Goal: Transaction & Acquisition: Subscribe to service/newsletter

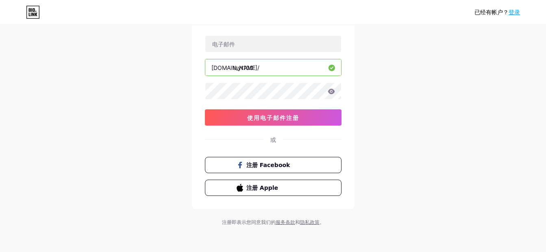
scroll to position [52, 0]
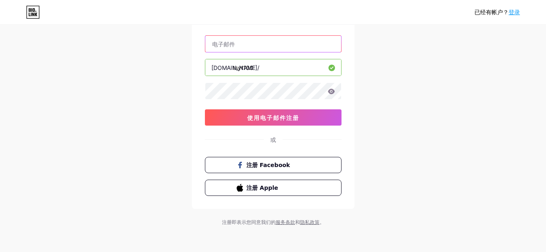
click at [267, 45] on input "text" at bounding box center [273, 44] width 136 height 16
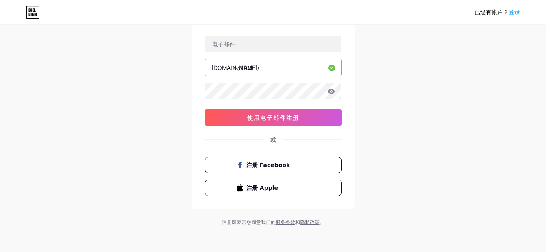
click at [432, 69] on div "已经有帐户？ 登录 创建您的帐户 [DOMAIN_NAME]/ tsyt100 使用电子邮件注册 或 注册 Facebook 注册 Apple 注册即表示您同…" at bounding box center [273, 100] width 546 height 304
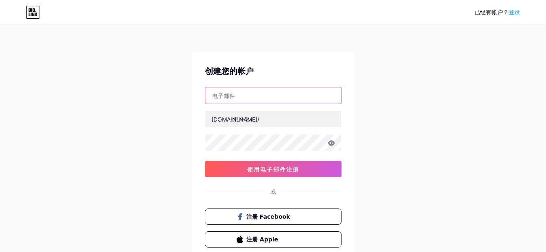
click at [265, 96] on input "text" at bounding box center [273, 95] width 136 height 16
type input "KarelBoulanger@hotmail.com"
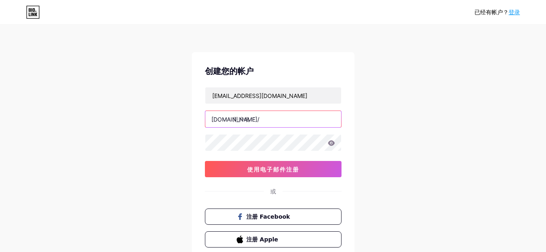
click at [255, 119] on input "text" at bounding box center [273, 119] width 136 height 16
type input "tsyt100"
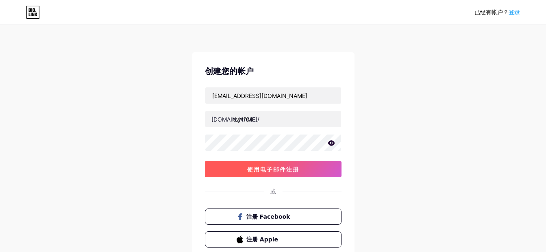
click at [283, 169] on span "使用电子邮件注册" at bounding box center [273, 169] width 52 height 7
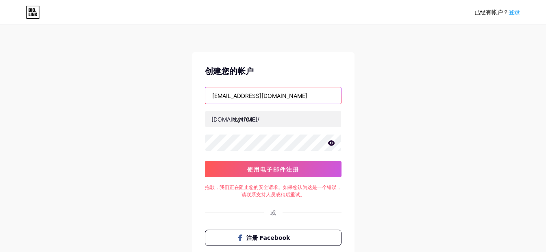
drag, startPoint x: 294, startPoint y: 96, endPoint x: 203, endPoint y: 95, distance: 91.1
click at [203, 95] on div "创建您的帐户 KarelBoulanger@hotmail.com bio.link/ tsyt100 0cAFcWeA5SwQPmvHJLa3dw3ufww…" at bounding box center [273, 167] width 163 height 230
click at [271, 95] on input "text" at bounding box center [273, 95] width 136 height 16
type input "wellsmeredith61@gmail.com"
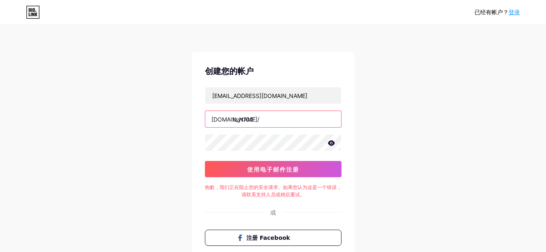
click at [267, 120] on input "tsyt100" at bounding box center [273, 119] width 136 height 16
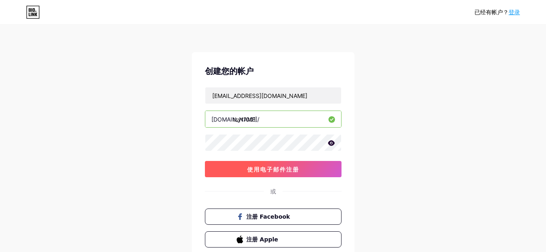
type input "tsyt1001"
click at [272, 168] on span "使用电子邮件注册" at bounding box center [273, 169] width 52 height 7
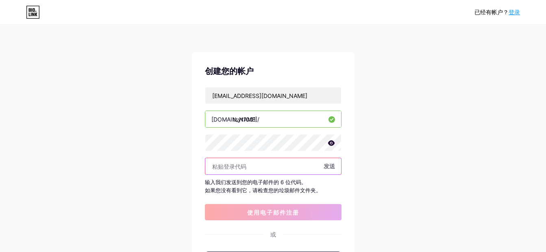
click at [233, 163] on input "text" at bounding box center [273, 166] width 136 height 16
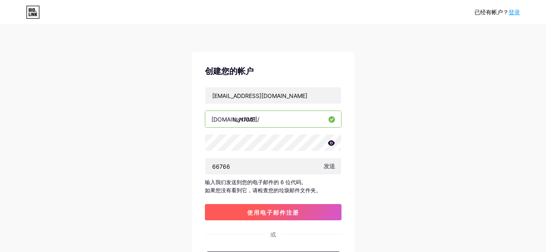
click at [260, 212] on span "使用电子邮件注册" at bounding box center [273, 212] width 52 height 7
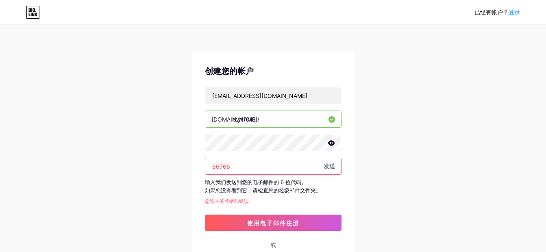
click at [221, 166] on input "66766" at bounding box center [273, 166] width 136 height 16
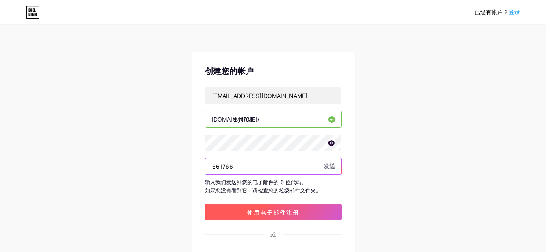
type input "661766"
click at [243, 217] on button "使用电子邮件注册" at bounding box center [273, 212] width 137 height 16
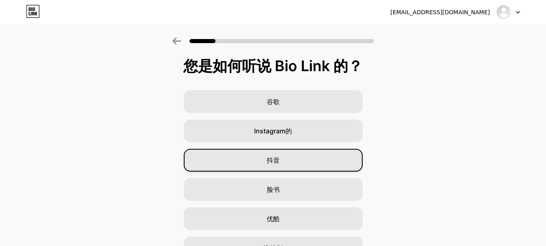
scroll to position [81, 0]
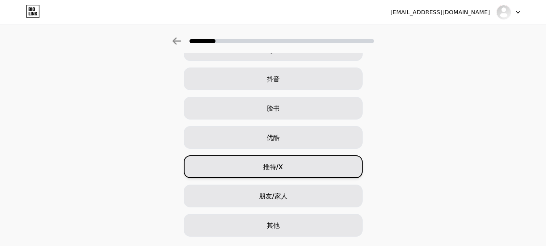
click at [277, 165] on span "推特/X" at bounding box center [273, 167] width 20 height 10
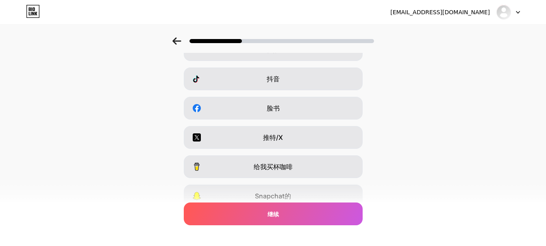
scroll to position [122, 0]
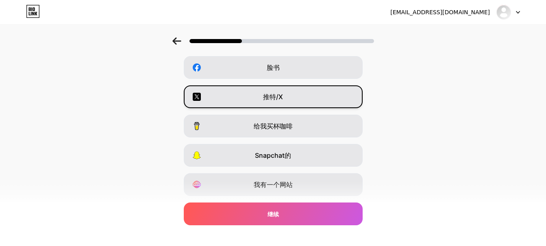
click at [281, 96] on span "推特/X" at bounding box center [273, 97] width 20 height 10
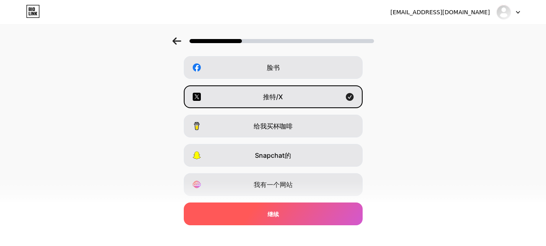
click at [288, 213] on div "继续" at bounding box center [273, 213] width 179 height 23
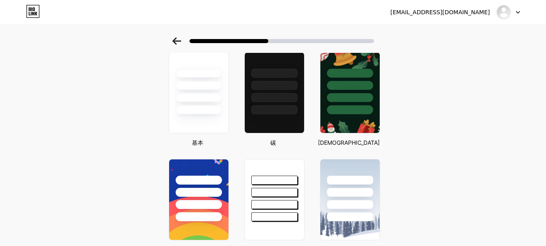
scroll to position [0, 0]
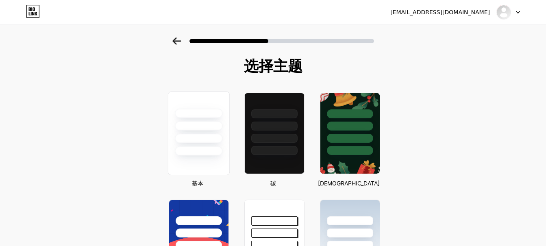
click at [203, 123] on div at bounding box center [199, 125] width 48 height 9
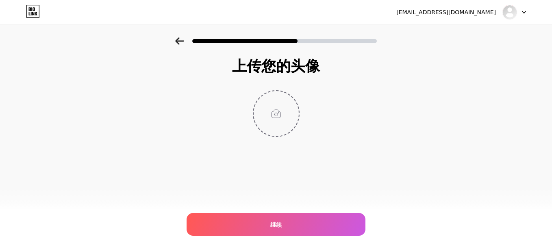
click at [274, 116] on input "file" at bounding box center [276, 113] width 45 height 45
type input "C:\fakepath\5.jpg"
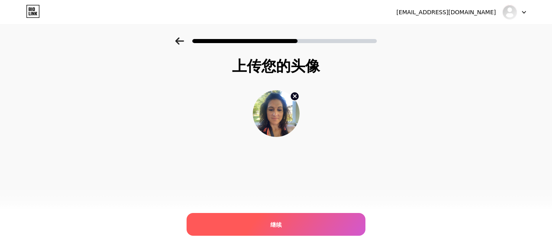
click at [296, 221] on div "继续" at bounding box center [276, 224] width 179 height 23
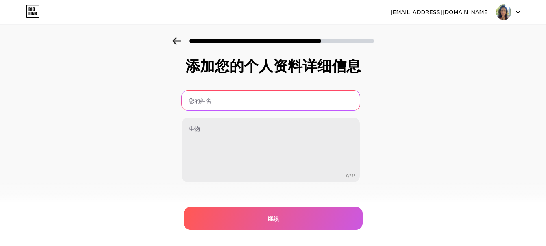
click at [241, 101] on input "text" at bounding box center [271, 101] width 178 height 20
type input "lyndsay erin baker"
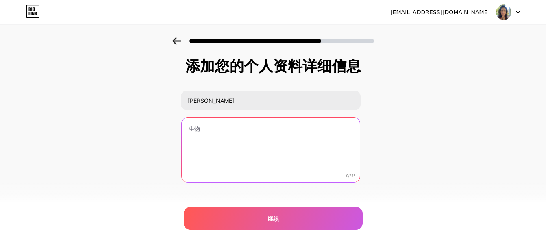
click at [236, 134] on textarea at bounding box center [271, 149] width 178 height 65
type textarea "hgfhfjh vhgcghcgfcvvhgvhg"
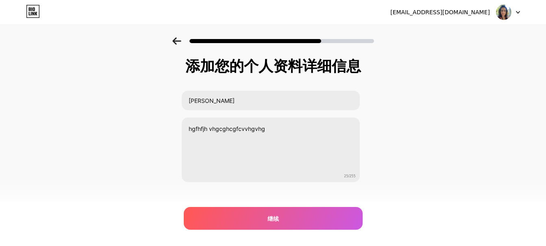
drag, startPoint x: 434, startPoint y: 193, endPoint x: 402, endPoint y: 190, distance: 32.2
click at [433, 193] on div "添加您的个人资料详细信息 lyndsay erin baker hgfhfjh vhgcghcgfcvvhgvhg 25/255 继续 Error" at bounding box center [273, 130] width 546 height 186
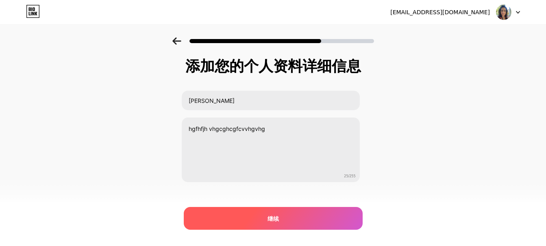
click at [285, 211] on div "继续" at bounding box center [273, 218] width 179 height 23
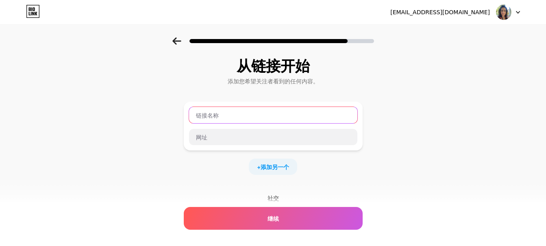
click at [256, 115] on input "text" at bounding box center [273, 115] width 168 height 16
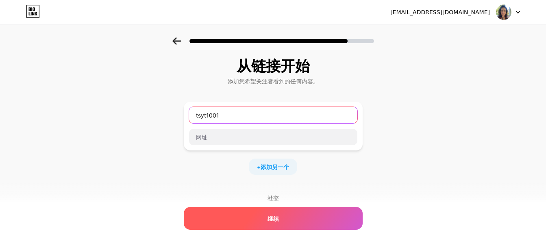
type input "tsyt1001"
click at [276, 218] on span "继续" at bounding box center [272, 218] width 11 height 9
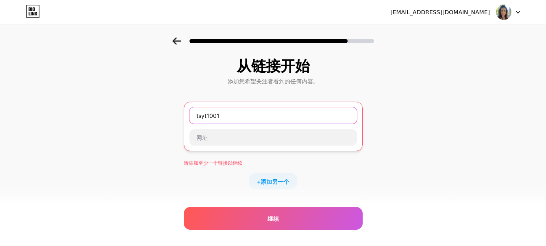
drag, startPoint x: 247, startPoint y: 113, endPoint x: 197, endPoint y: 113, distance: 50.0
click at [197, 113] on input "tsyt1001" at bounding box center [272, 115] width 167 height 16
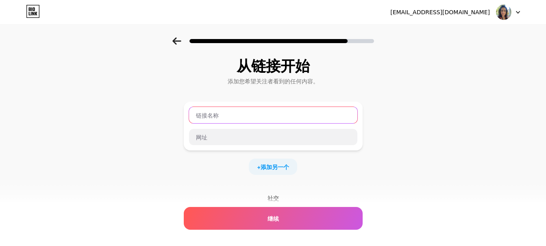
click at [225, 113] on input "text" at bounding box center [273, 115] width 168 height 16
paste input "https://x.com/tsyt10020296"
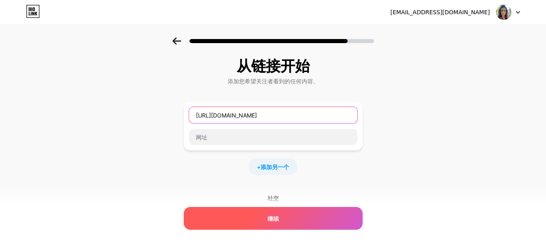
type input "https://x.com/tsyt10020296"
click at [278, 219] on span "继续" at bounding box center [272, 218] width 11 height 9
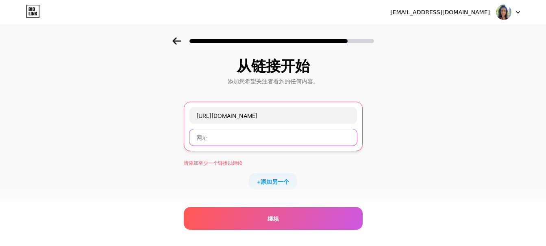
click at [253, 140] on input "text" at bounding box center [272, 137] width 167 height 16
paste input "https://x.com/tsyt10020296"
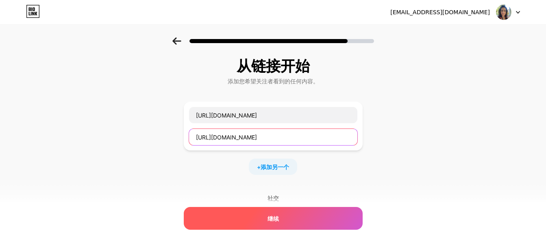
type input "https://x.com/tsyt10020296"
click at [264, 220] on div "继续" at bounding box center [273, 218] width 179 height 23
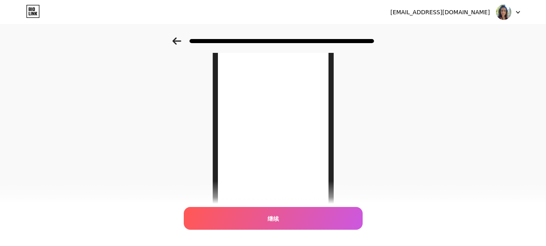
scroll to position [163, 0]
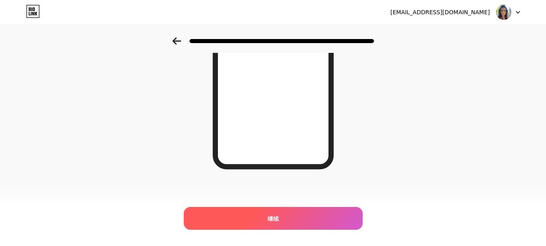
click at [279, 220] on span "继续" at bounding box center [272, 218] width 11 height 9
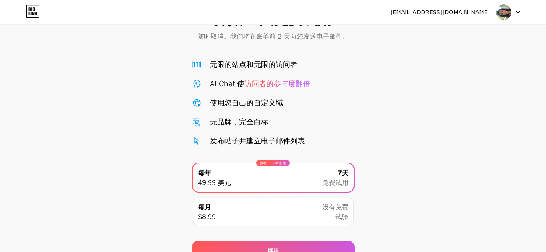
scroll to position [75, 0]
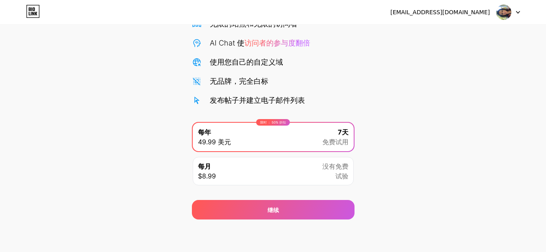
click at [311, 175] on div "每月 $8.99 没有免费 试验" at bounding box center [273, 171] width 161 height 28
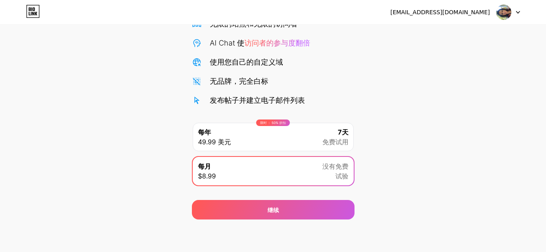
click at [311, 135] on div "限时 ： 50% 折扣 每年 49.99 美元 7天 免费试用" at bounding box center [273, 137] width 161 height 28
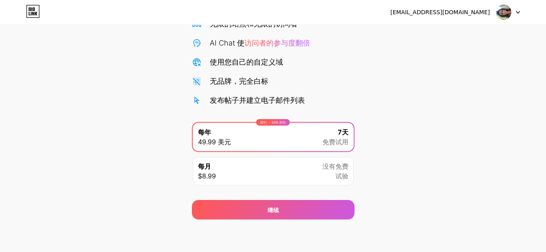
click at [309, 175] on div "每月 $8.99 没有免费 试验" at bounding box center [273, 171] width 161 height 28
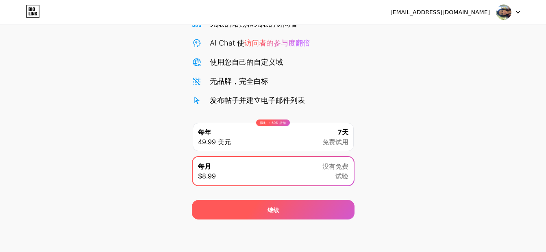
click at [268, 213] on span "继续" at bounding box center [272, 210] width 11 height 9
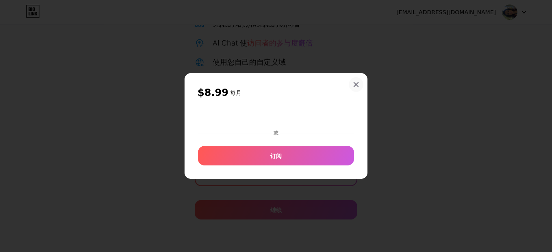
click at [356, 83] on icon at bounding box center [356, 84] width 7 height 7
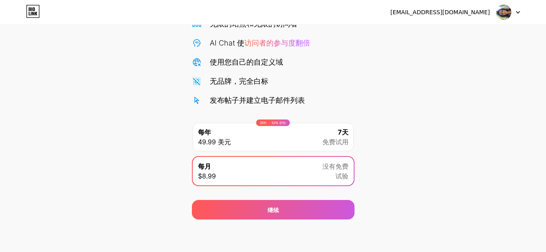
scroll to position [0, 0]
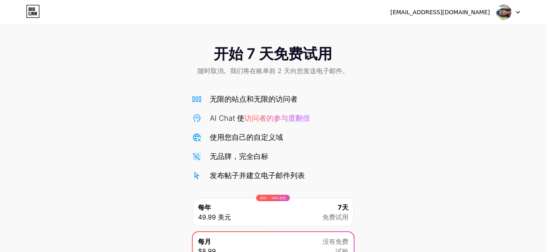
click at [505, 13] on img at bounding box center [503, 11] width 15 height 15
